Goal: Task Accomplishment & Management: Complete application form

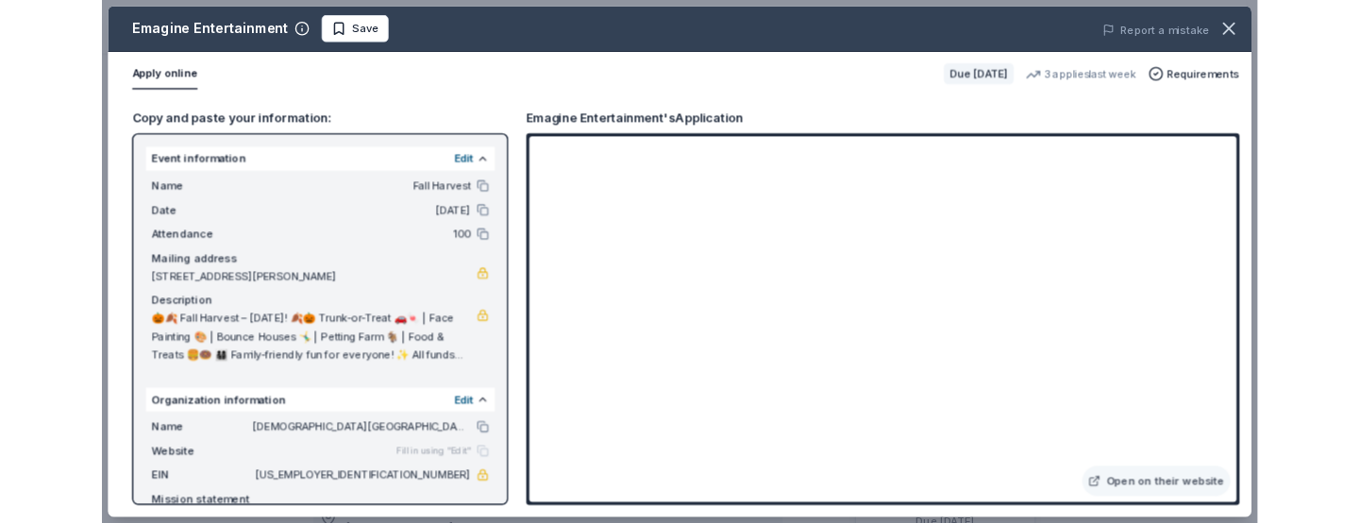
scroll to position [655, 0]
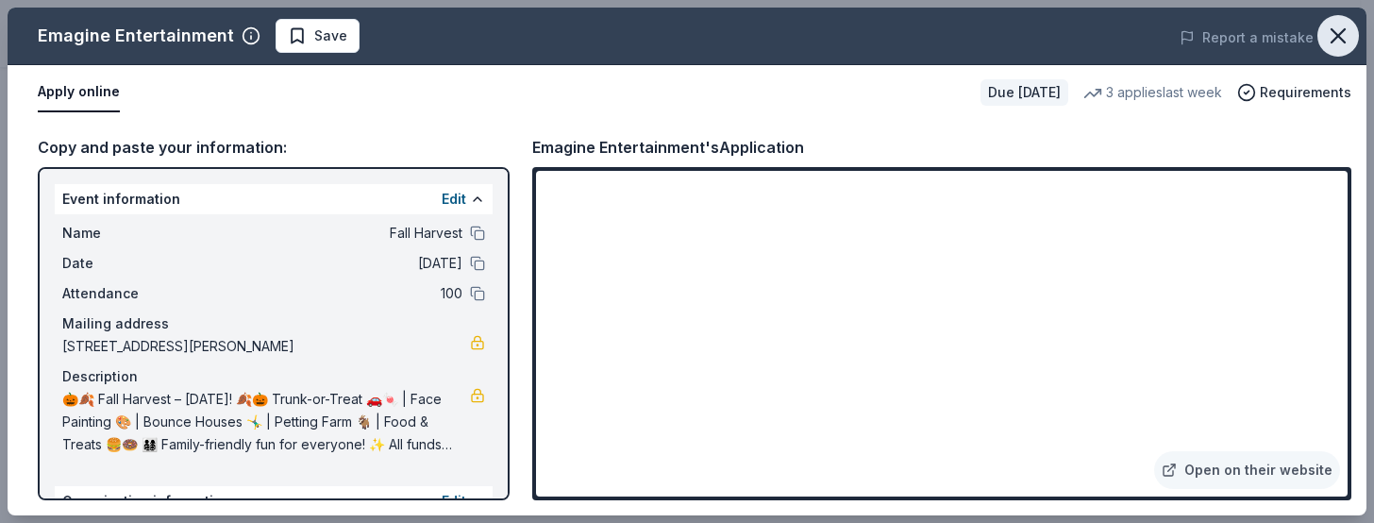
click at [1339, 30] on icon "button" at bounding box center [1338, 36] width 26 height 26
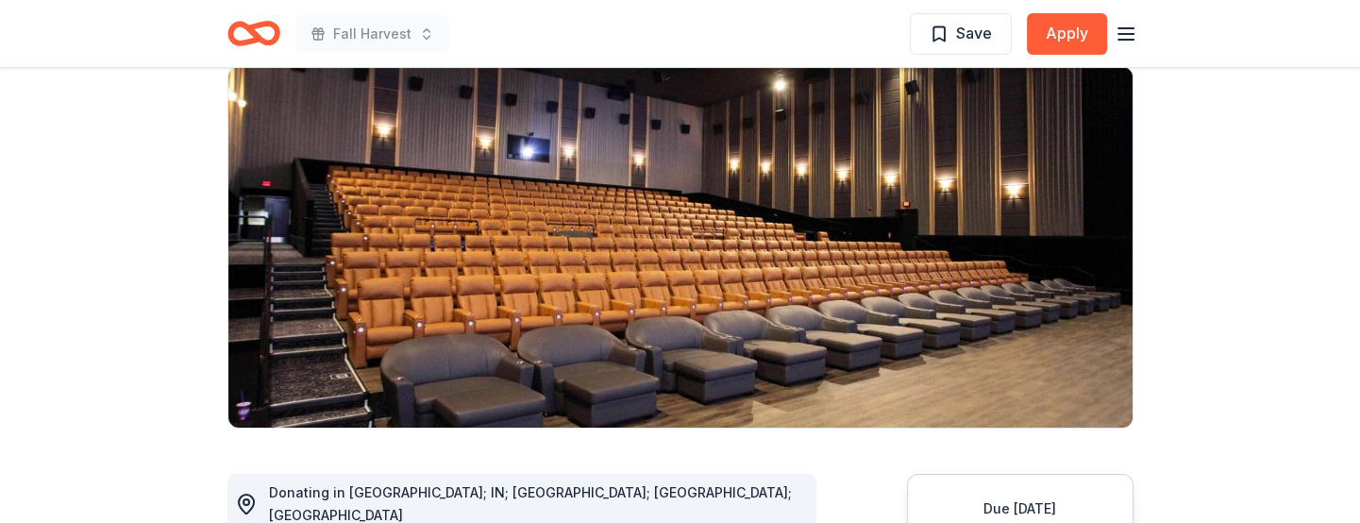
scroll to position [0, 0]
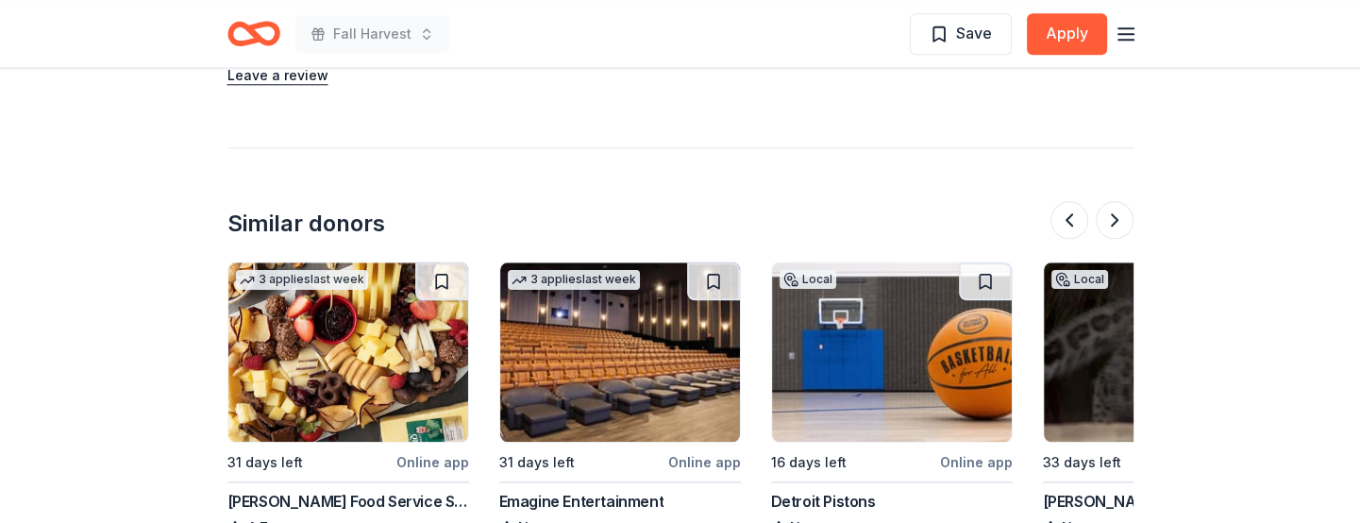
scroll to position [0, 272]
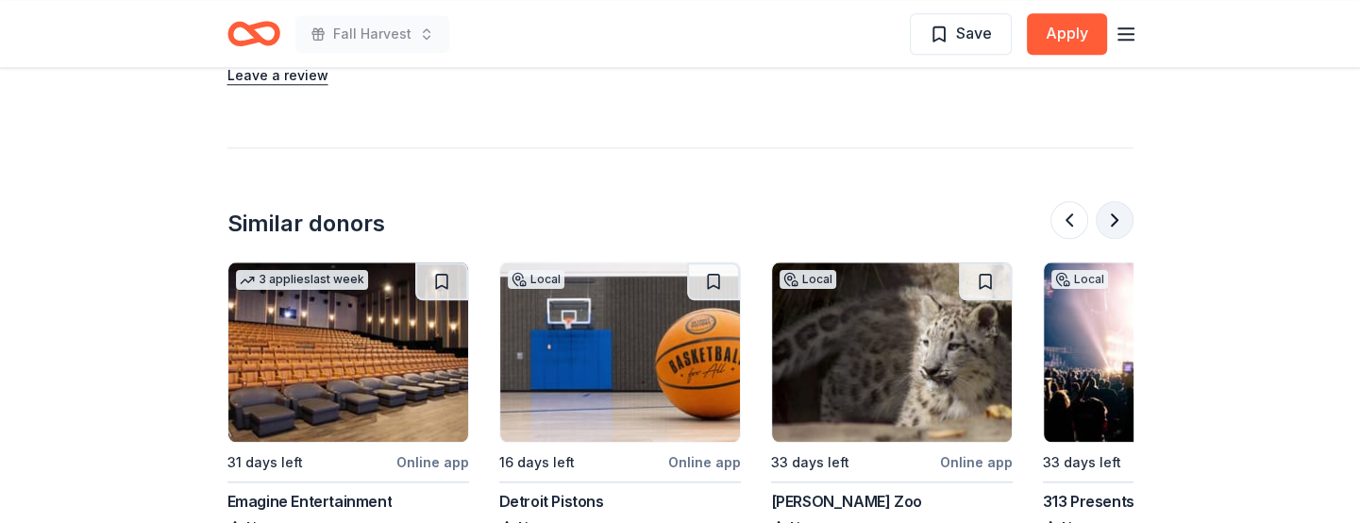
click at [1107, 201] on button at bounding box center [1115, 220] width 38 height 38
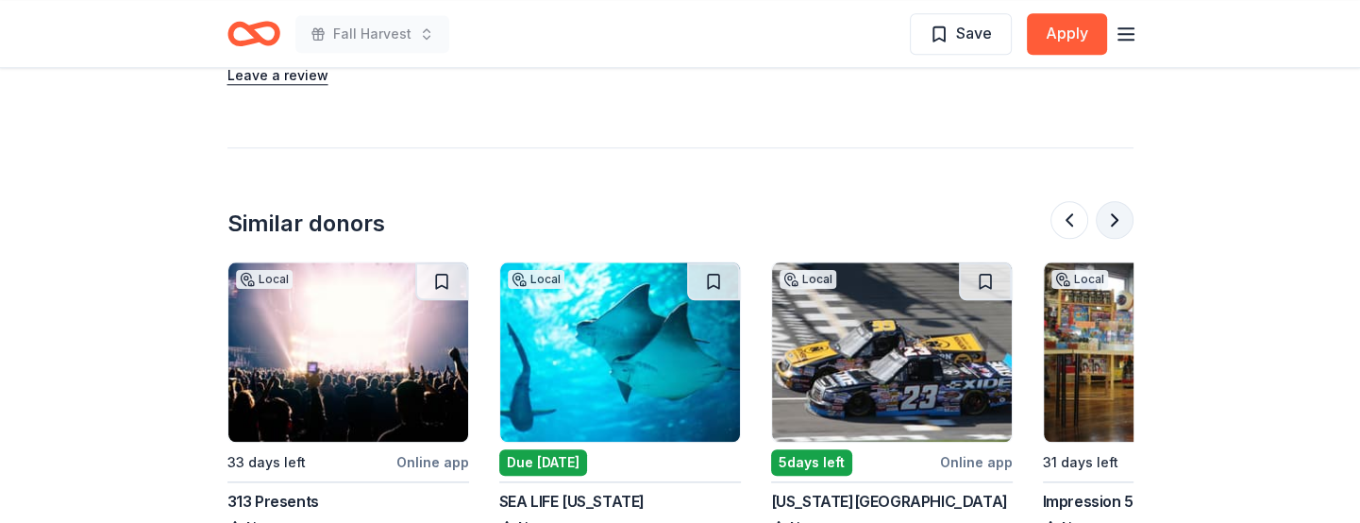
click at [1107, 201] on button at bounding box center [1115, 220] width 38 height 38
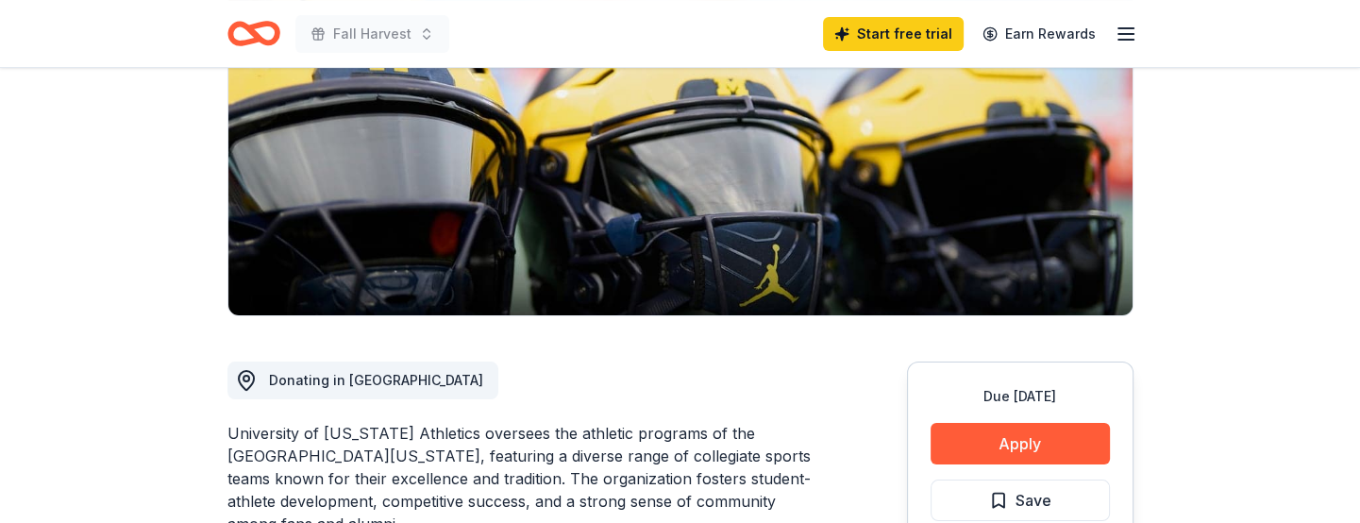
scroll to position [0, 0]
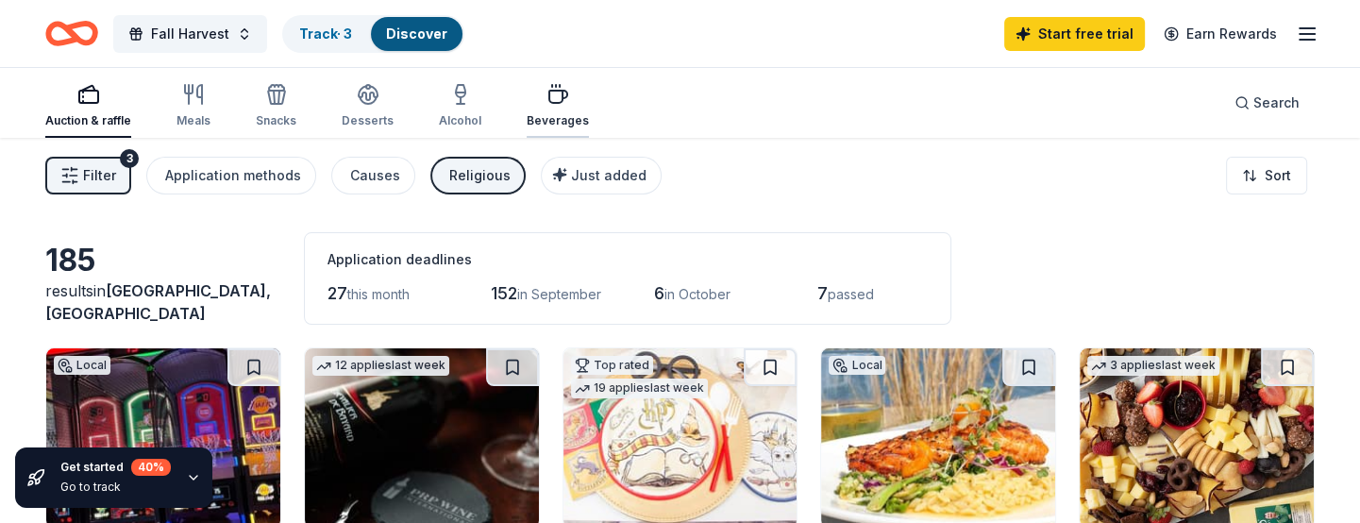
click at [547, 104] on icon "button" at bounding box center [557, 94] width 23 height 23
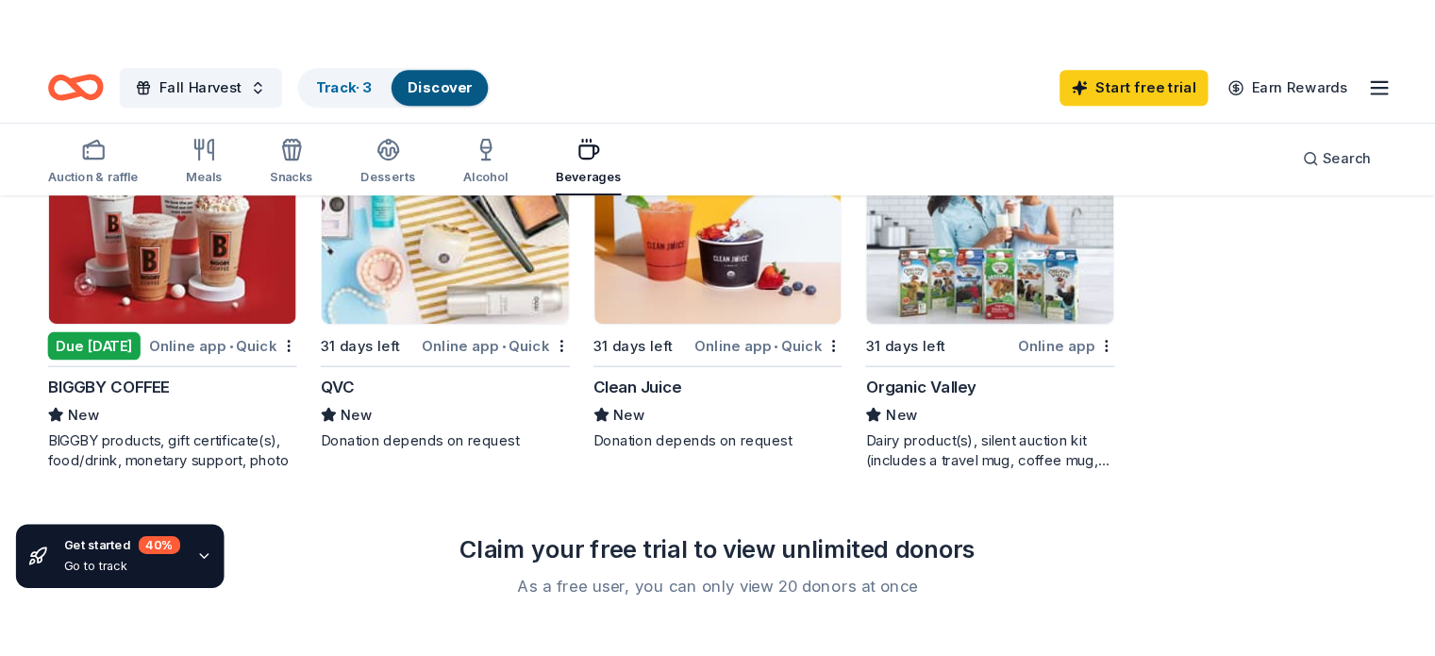
scroll to position [1312, 0]
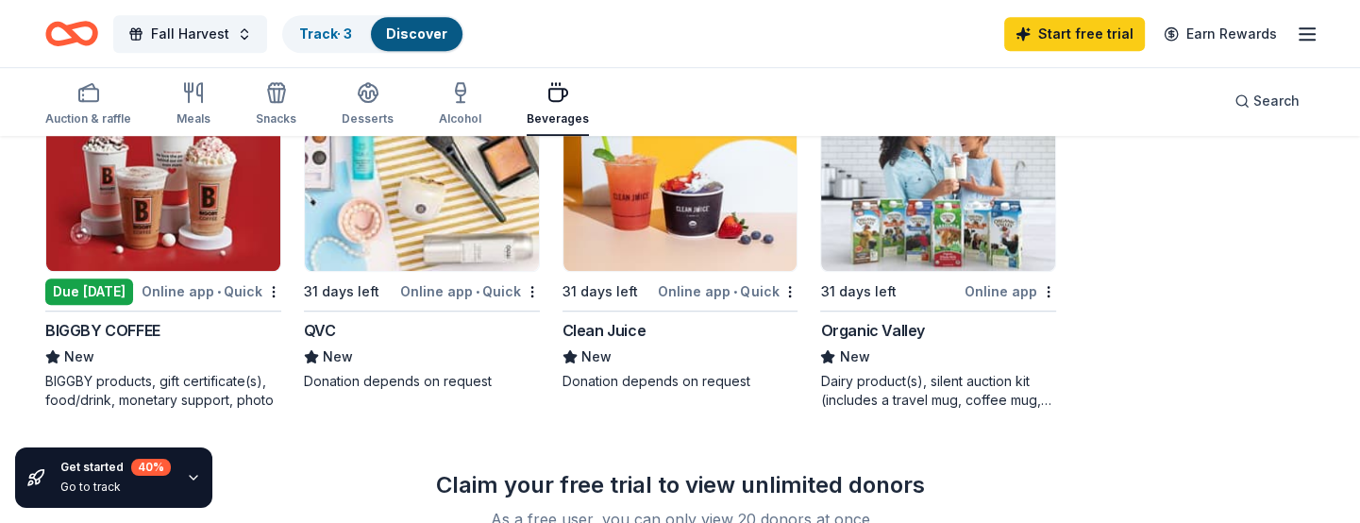
click at [193, 194] on img at bounding box center [163, 181] width 234 height 179
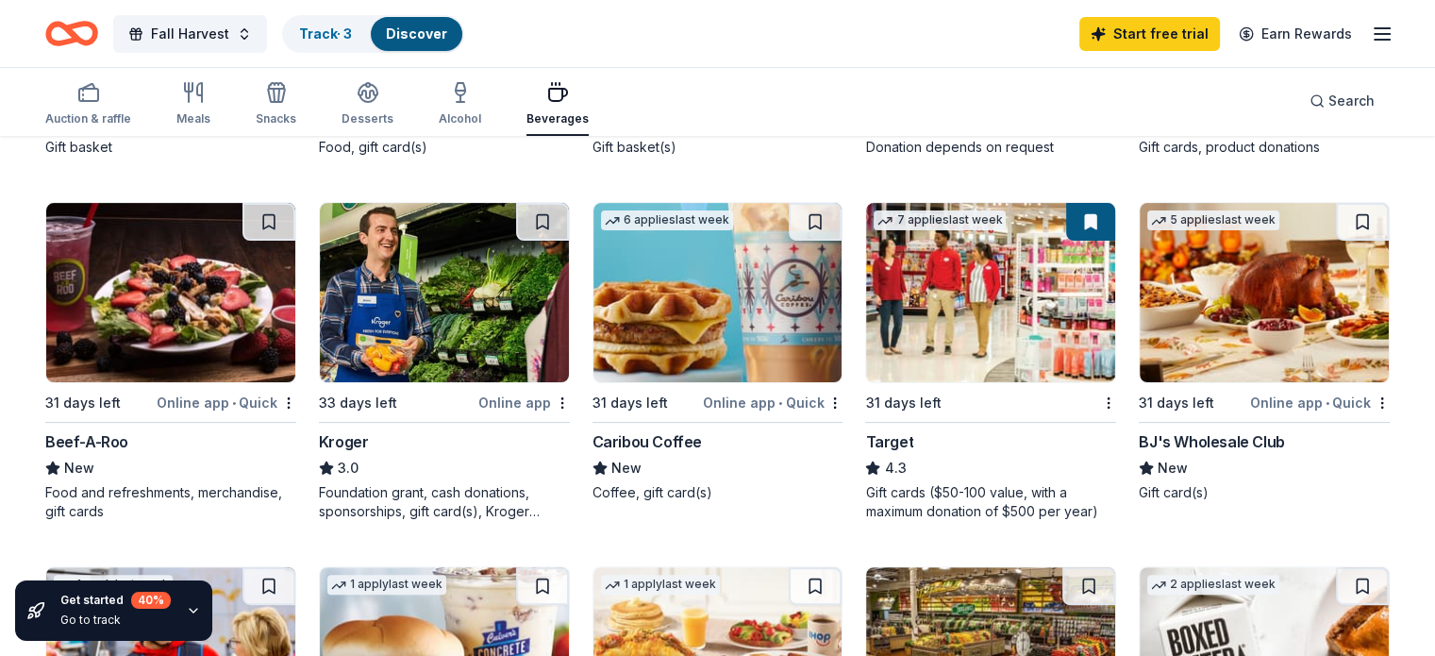
scroll to position [489, 0]
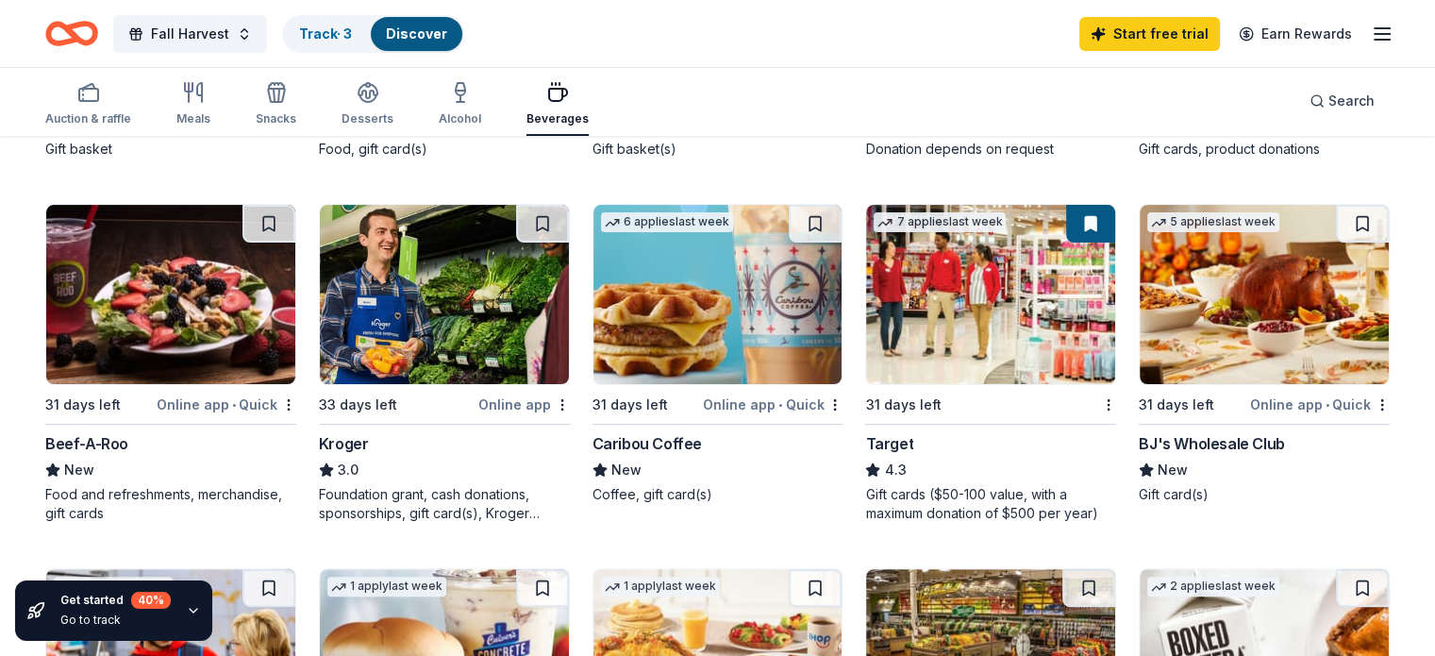
click at [465, 258] on img at bounding box center [444, 294] width 249 height 179
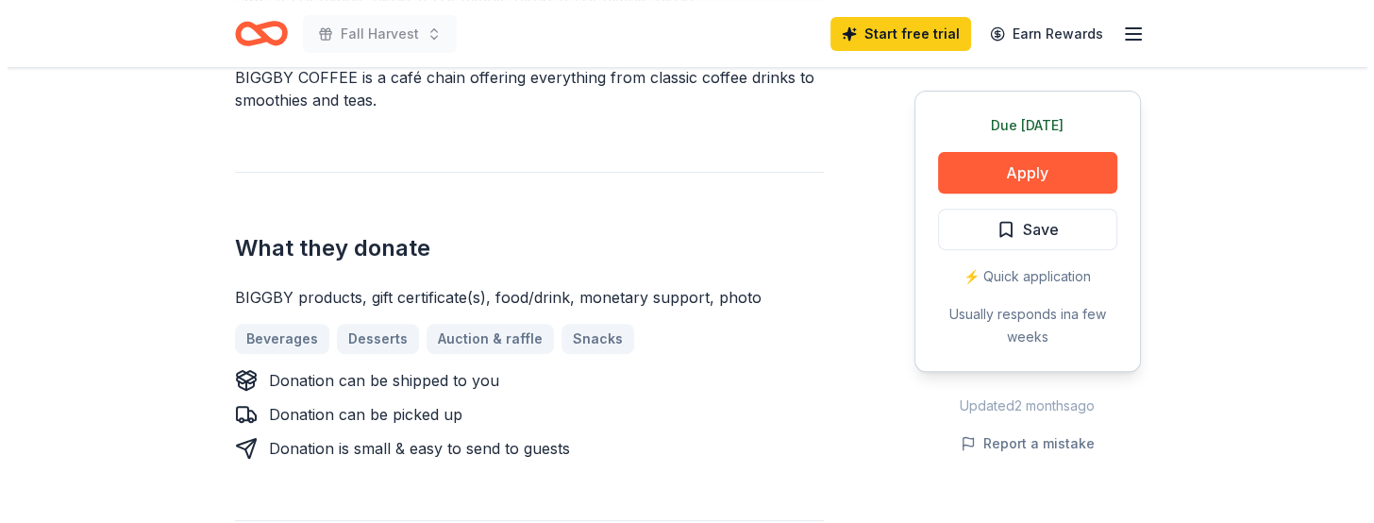
scroll to position [662, 0]
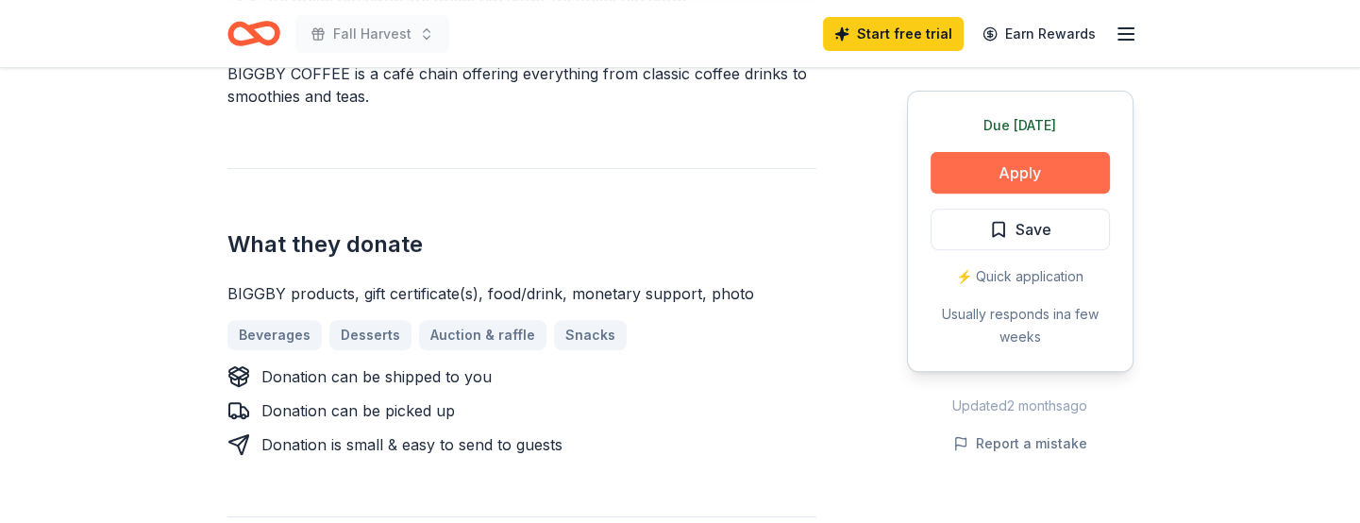
click at [988, 163] on button "Apply" at bounding box center [1019, 173] width 179 height 42
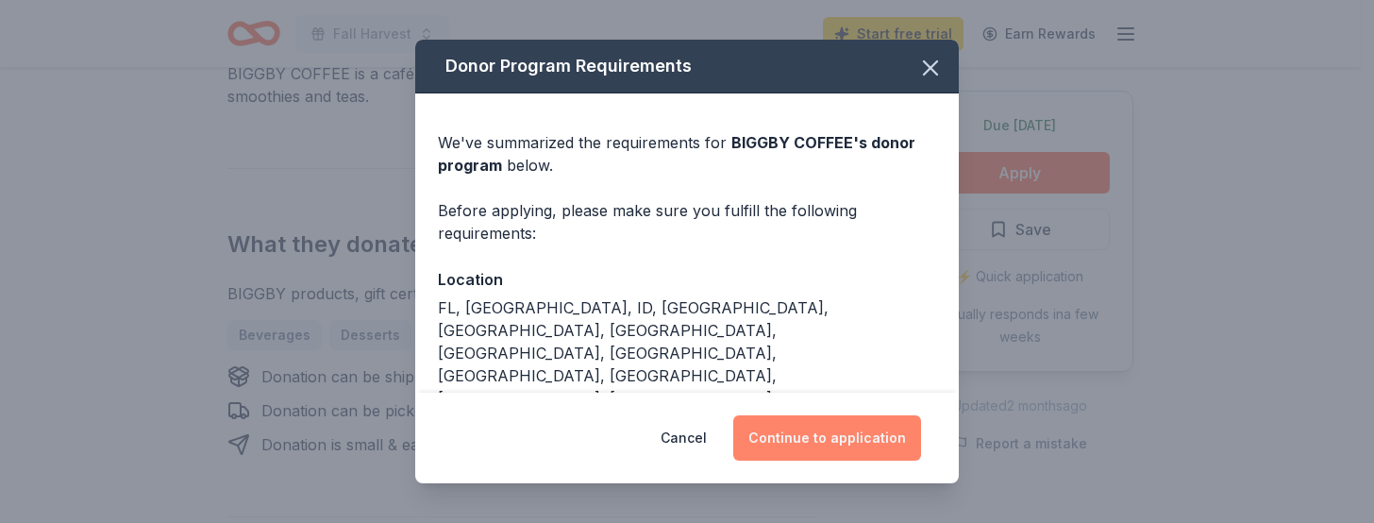
click at [833, 418] on button "Continue to application" at bounding box center [827, 437] width 188 height 45
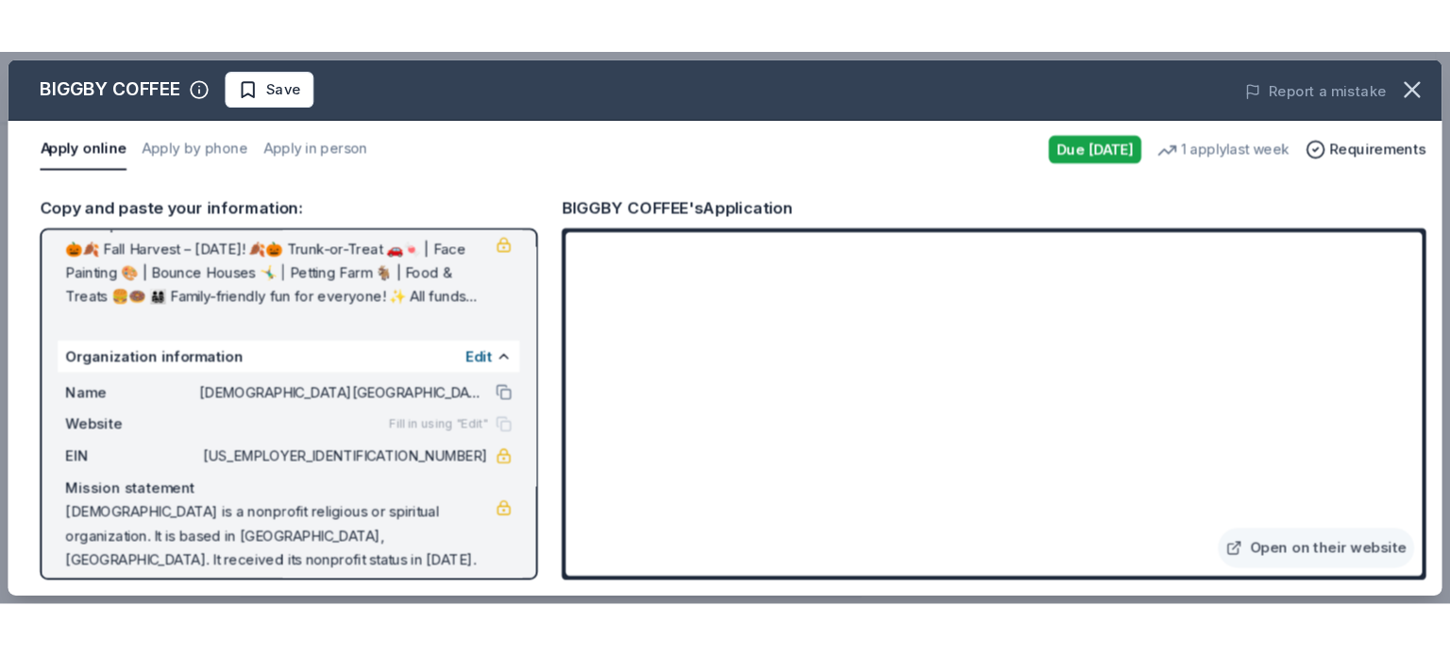
scroll to position [227, 0]
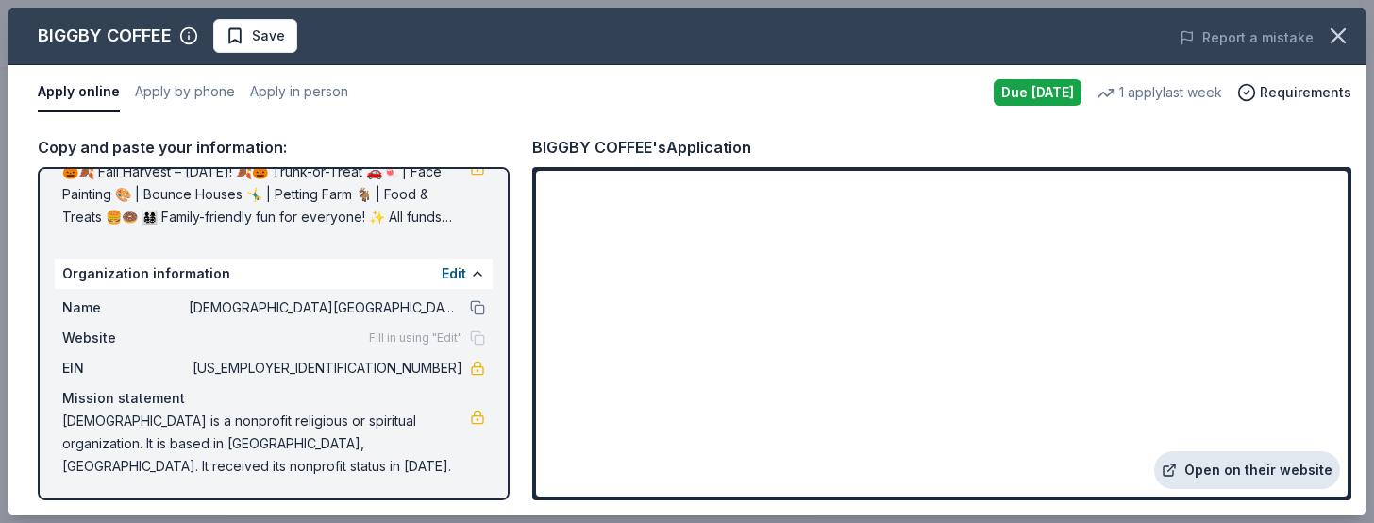
click at [1269, 468] on link "Open on their website" at bounding box center [1247, 470] width 186 height 38
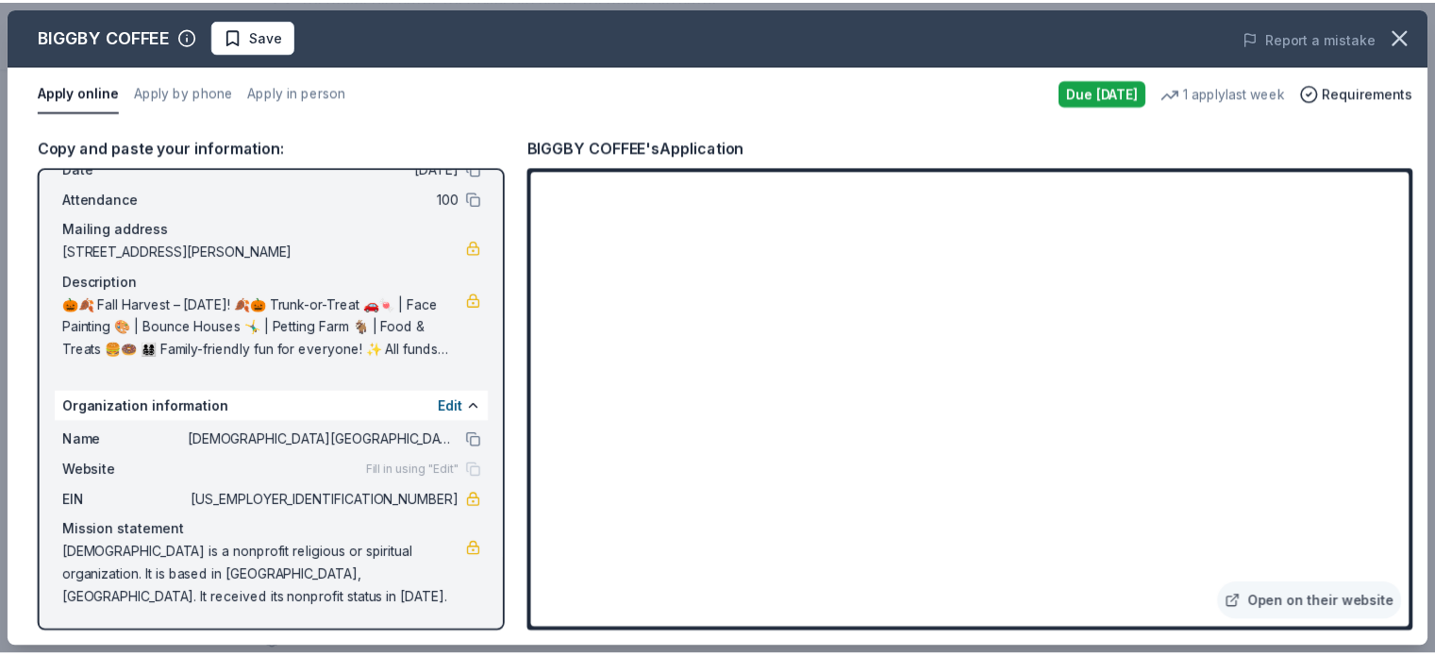
scroll to position [0, 0]
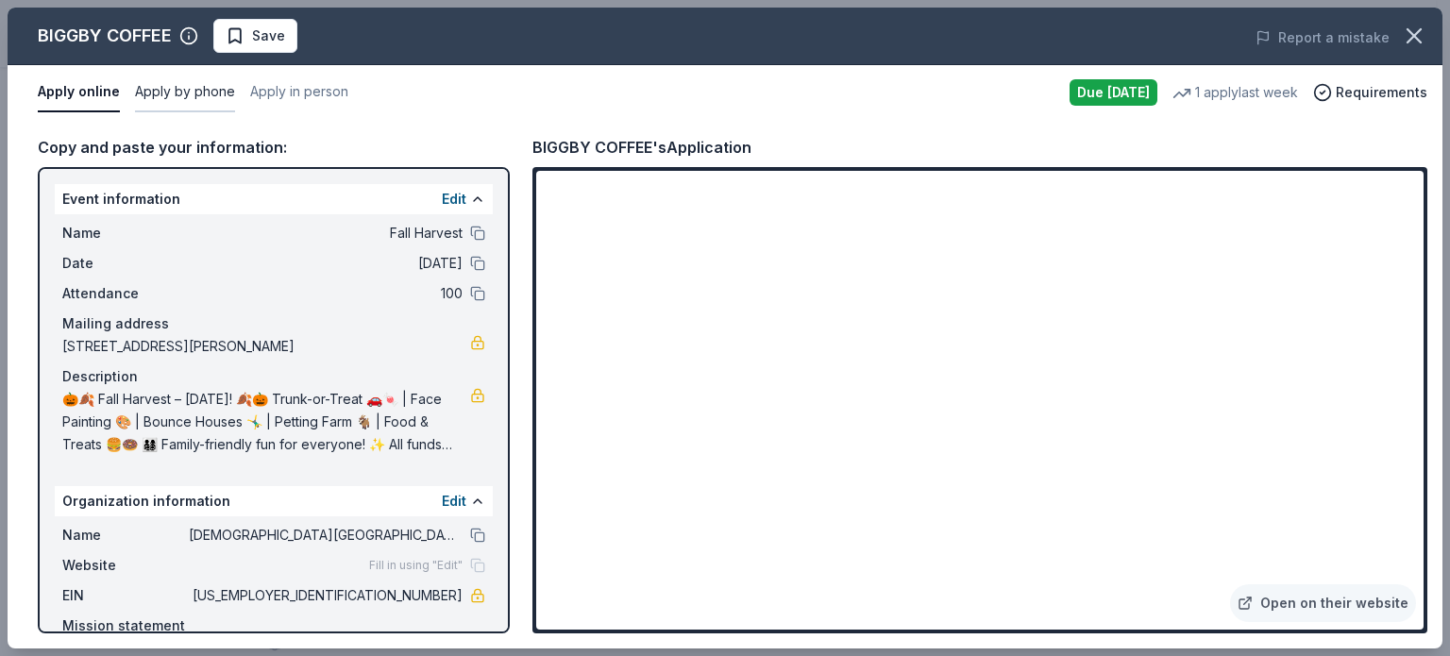
click at [180, 93] on button "Apply by phone" at bounding box center [185, 93] width 100 height 40
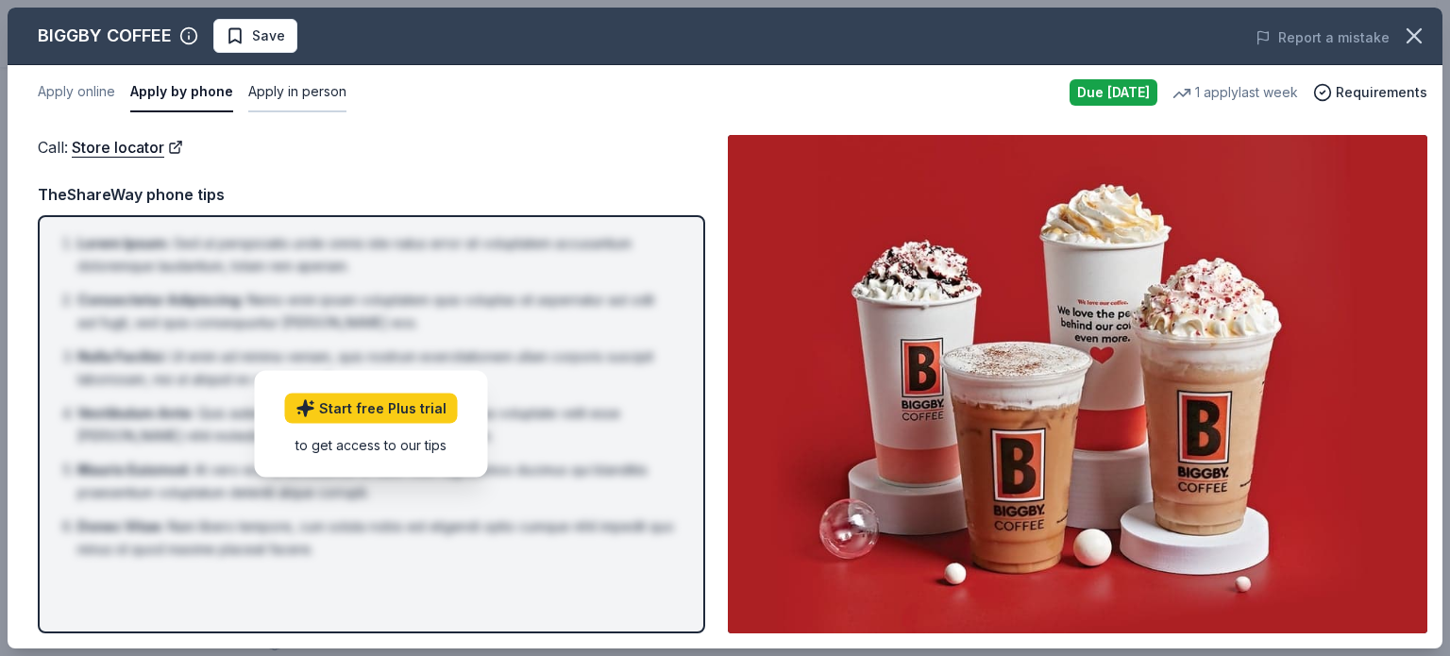
click at [306, 93] on button "Apply in person" at bounding box center [297, 93] width 98 height 40
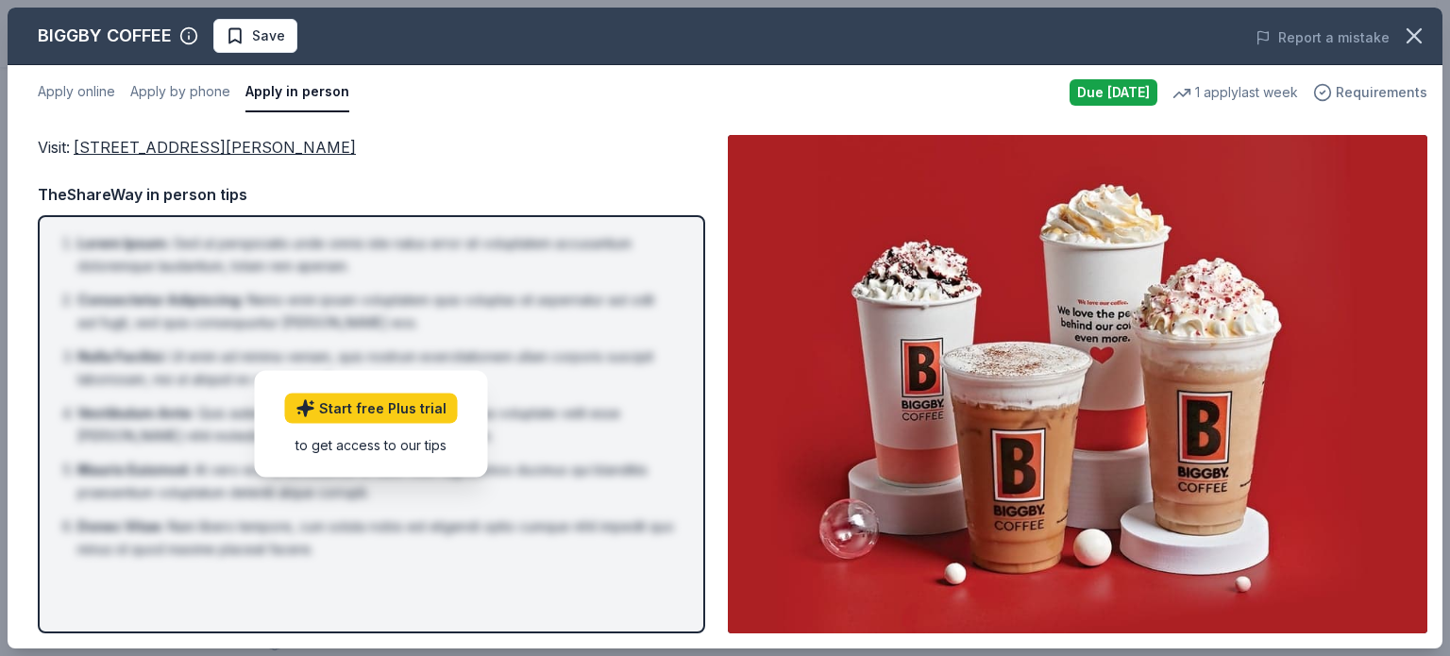
click at [1359, 91] on span "Requirements" at bounding box center [1381, 92] width 92 height 23
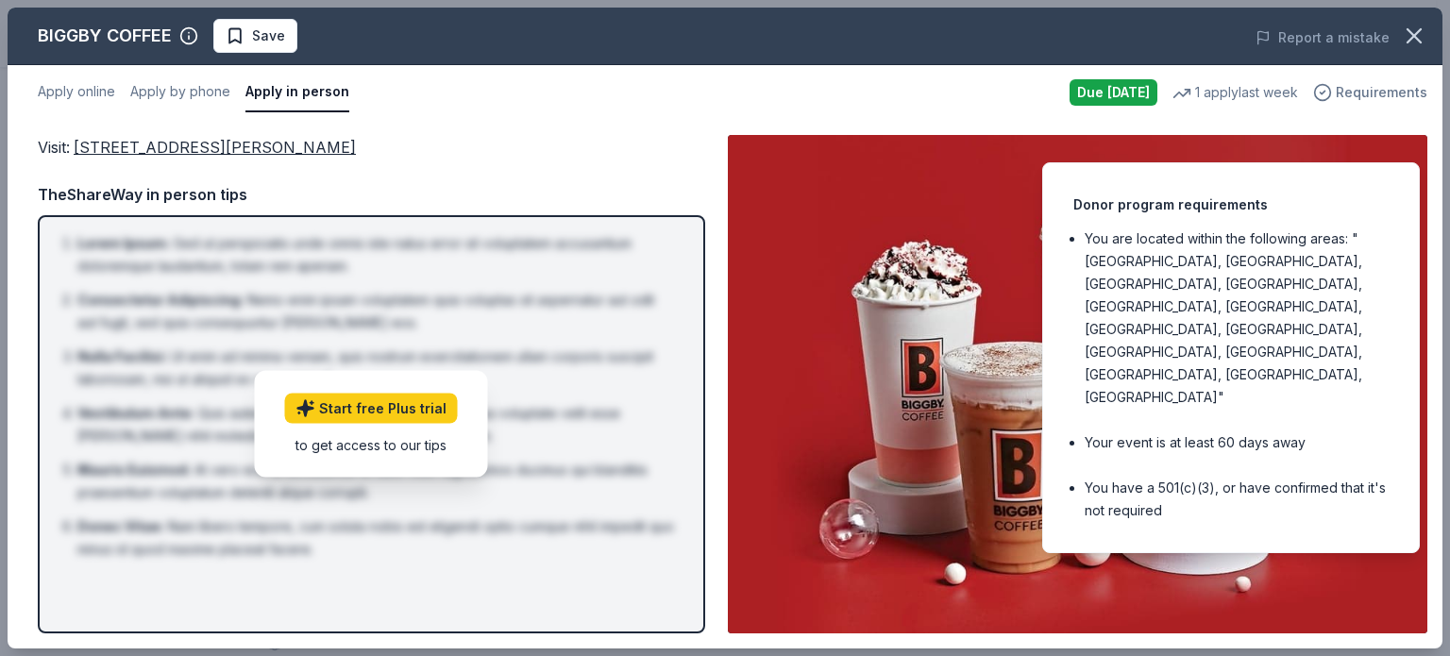
click at [1359, 92] on span "Requirements" at bounding box center [1381, 92] width 92 height 23
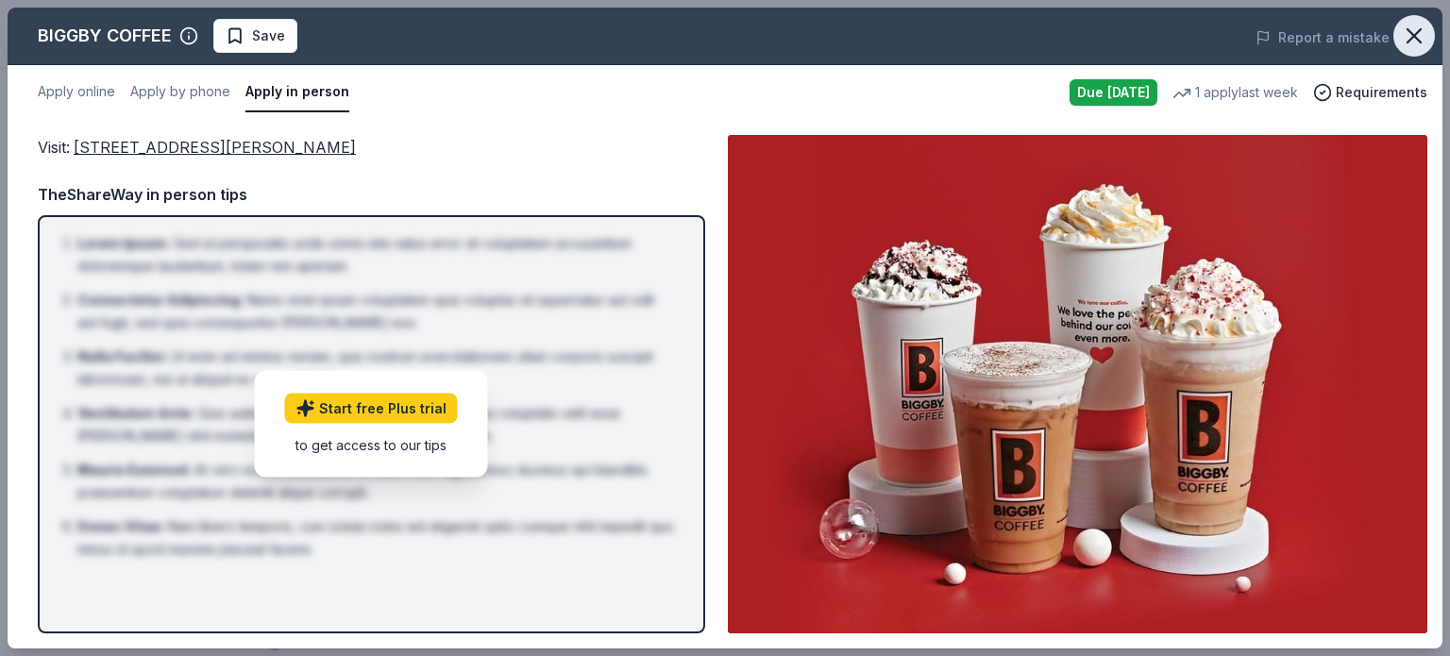
click at [1359, 32] on icon "button" at bounding box center [1413, 36] width 26 height 26
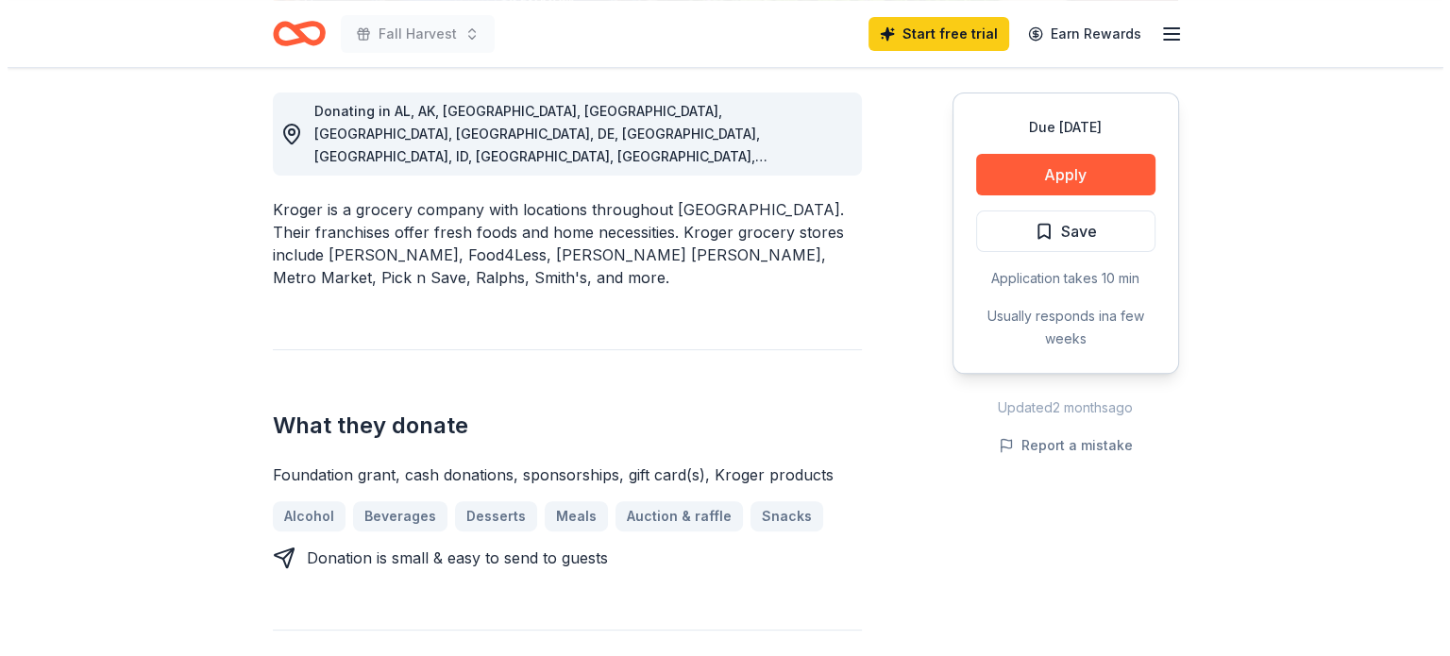
scroll to position [534, 0]
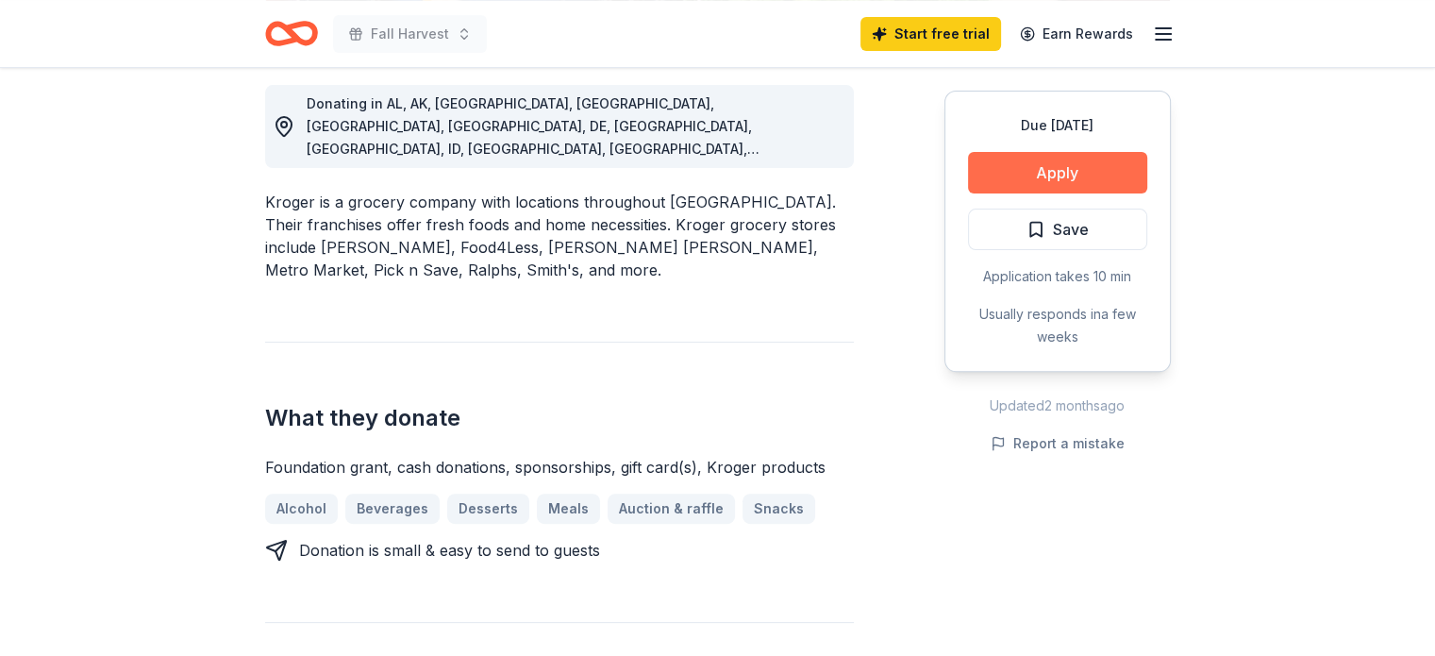
click at [1095, 178] on button "Apply" at bounding box center [1057, 173] width 179 height 42
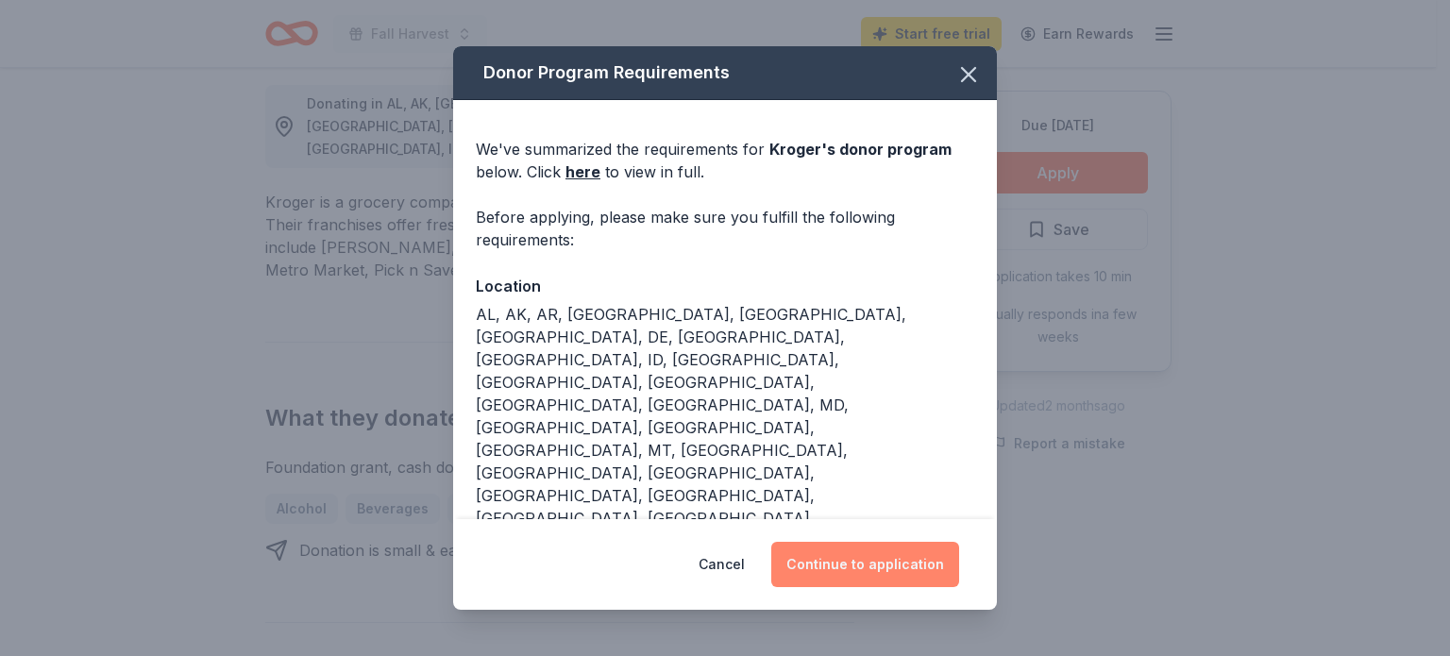
click at [911, 571] on button "Continue to application" at bounding box center [865, 564] width 188 height 45
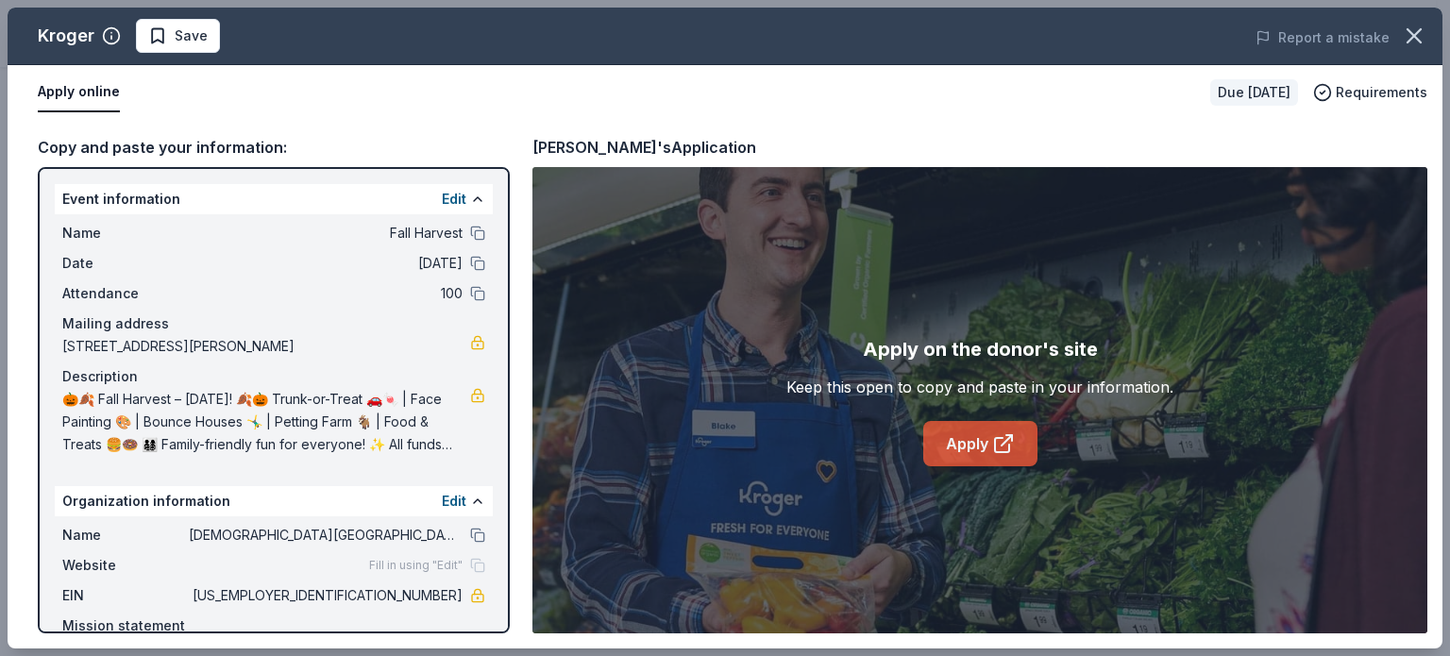
click at [986, 453] on link "Apply" at bounding box center [980, 443] width 114 height 45
